Goal: Navigation & Orientation: Find specific page/section

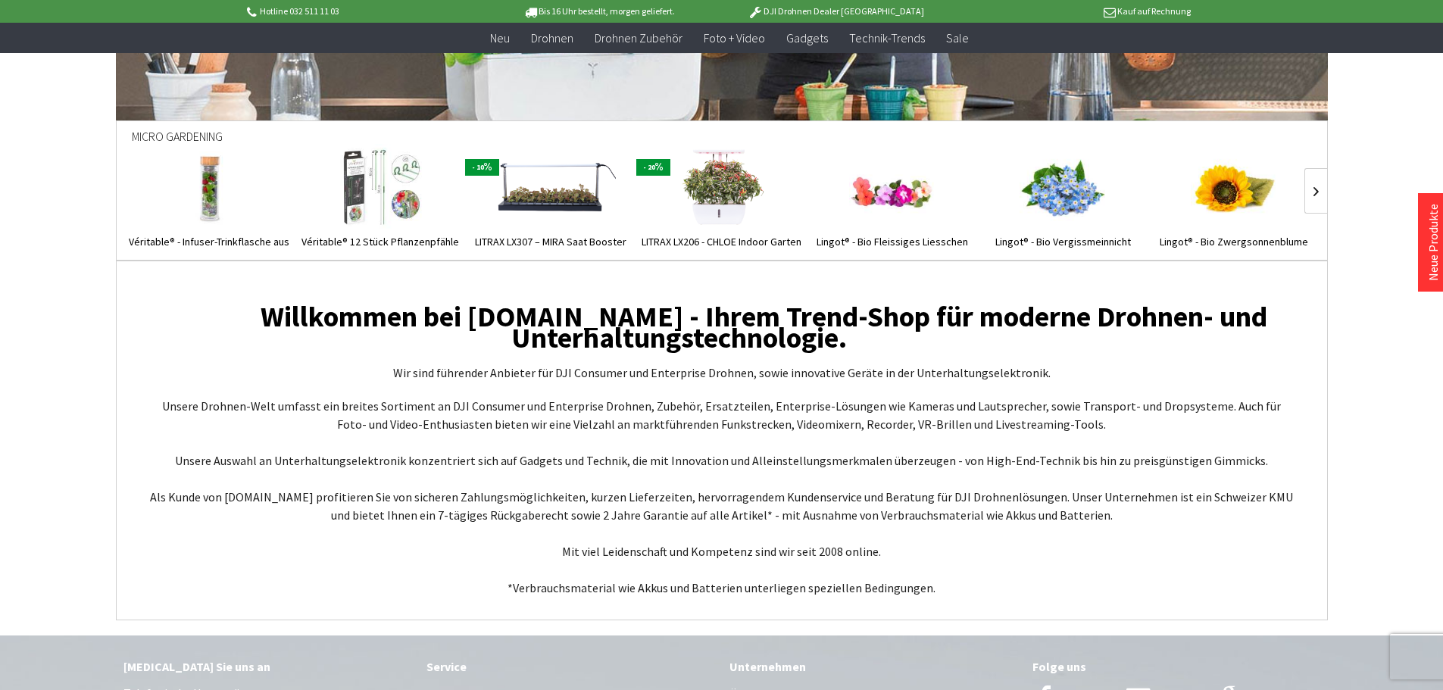
scroll to position [5530, 0]
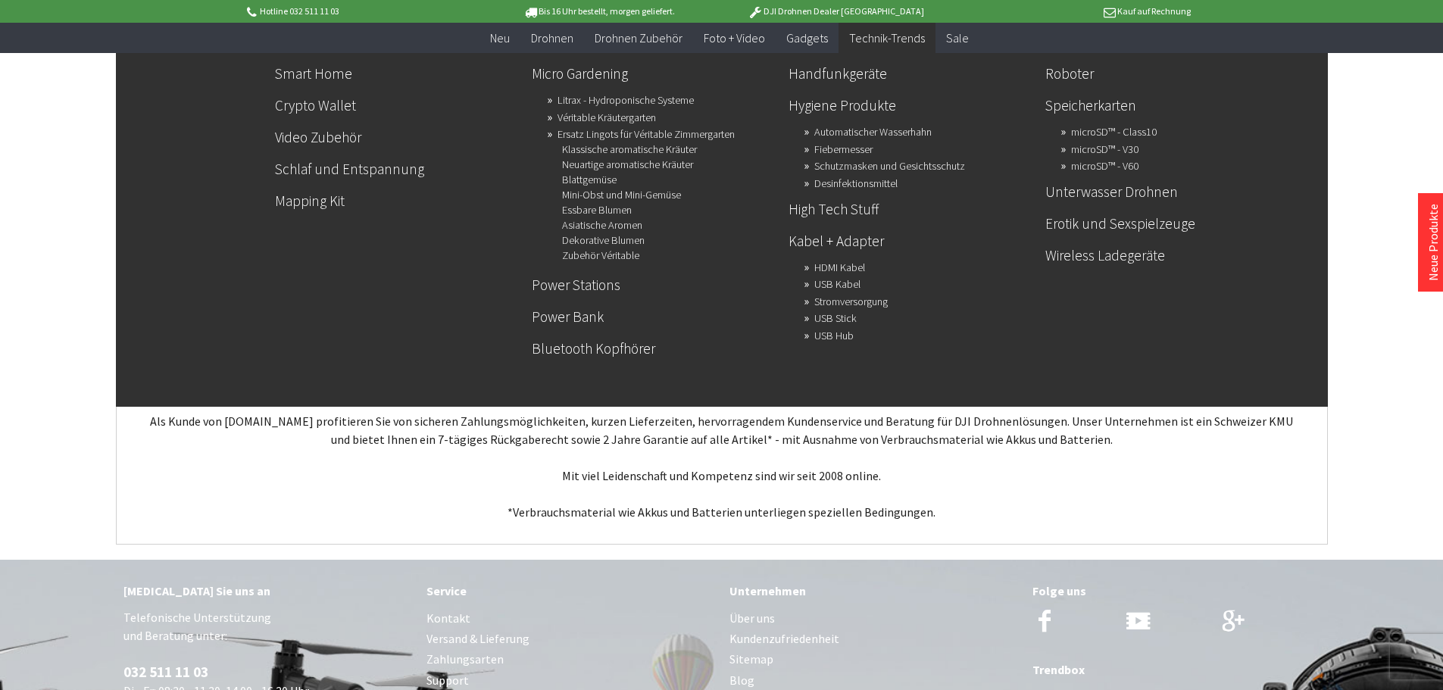
click at [838, 41] on ul "Neu Drohnen Drohnen Zubehör Foto + Video Gadgets Technik-Trends Sale" at bounding box center [722, 38] width 1212 height 30
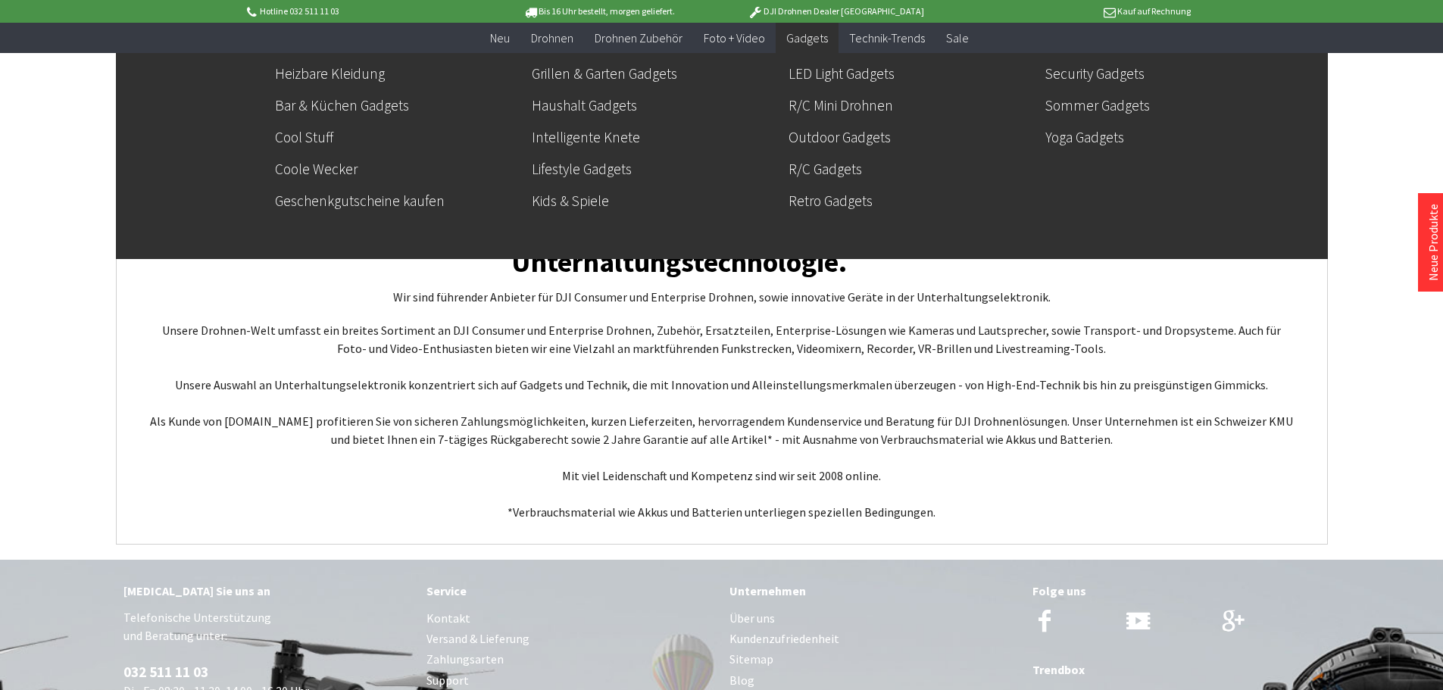
click at [820, 38] on span "Gadgets" at bounding box center [807, 37] width 42 height 15
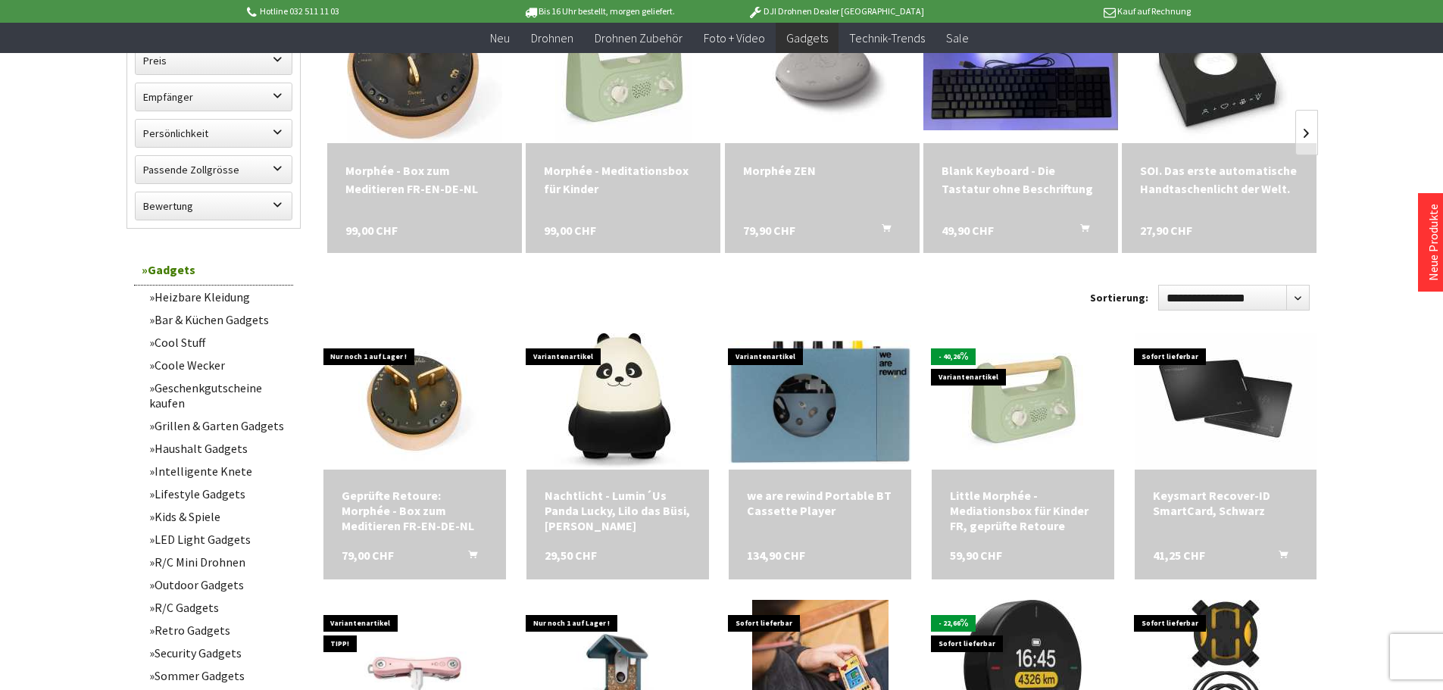
scroll to position [455, 0]
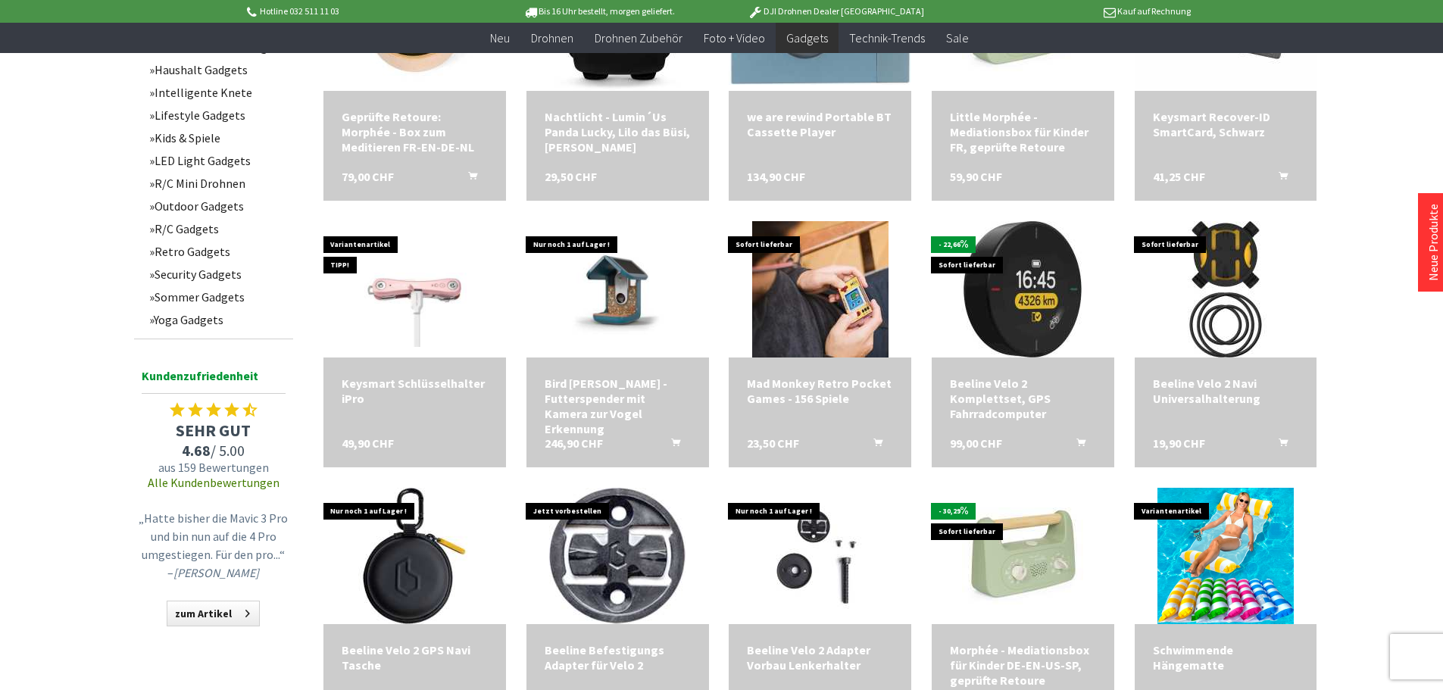
scroll to position [1364, 0]
